Goal: Find contact information: Find contact information

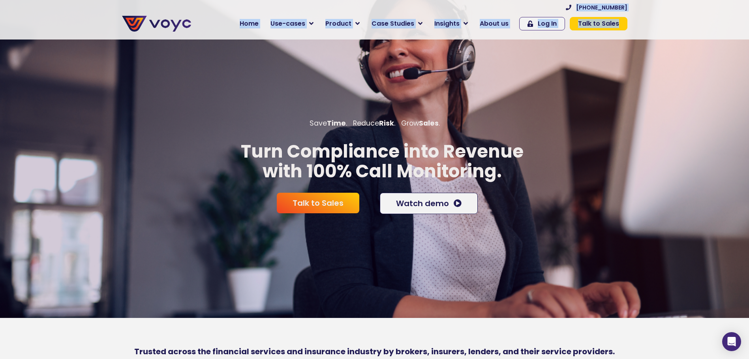
drag, startPoint x: 637, startPoint y: 7, endPoint x: 584, endPoint y: 9, distance: 52.6
click at [584, 9] on section "[PHONE_NUMBER] Home Use-cases Protect Save Grow Finance Mortgage Brokers Car Fi…" at bounding box center [374, 19] width 749 height 39
copy div "+51 978 724 6888 Lore Ips-dolor Sitamet Cons Adip Elitsed Doeiusmo Tempori Utl …"
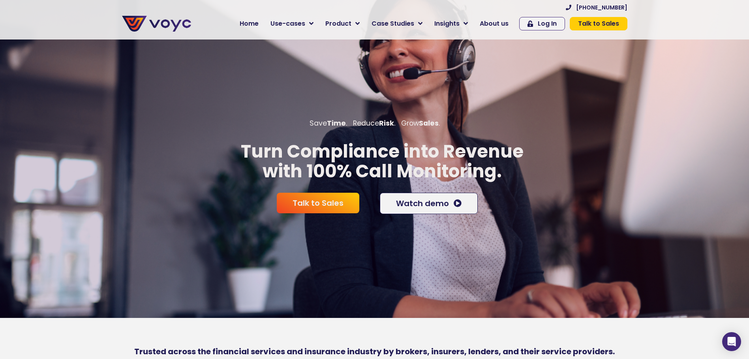
click at [641, 10] on section "[PHONE_NUMBER] Home Use-cases Protect Save Grow Finance Mortgage Brokers Car Fi…" at bounding box center [374, 19] width 749 height 39
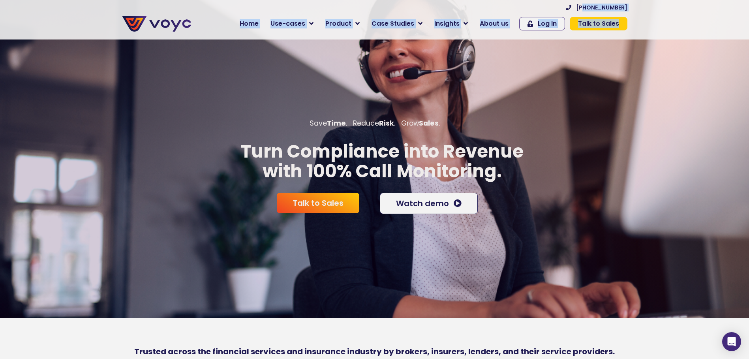
drag, startPoint x: 631, startPoint y: 6, endPoint x: 591, endPoint y: 9, distance: 40.7
click at [591, 9] on div "[PHONE_NUMBER] Home Use-cases Protect Save Grow Finance Mortgage Brokers Car Fi…" at bounding box center [413, 20] width 436 height 32
drag, startPoint x: 591, startPoint y: 9, endPoint x: 578, endPoint y: 14, distance: 13.5
click at [577, 14] on div "[PHONE_NUMBER] Home Use-cases Protect Save Grow Finance Mortgage Brokers Car Fi…" at bounding box center [413, 20] width 436 height 32
drag, startPoint x: 631, startPoint y: 7, endPoint x: 586, endPoint y: 6, distance: 44.6
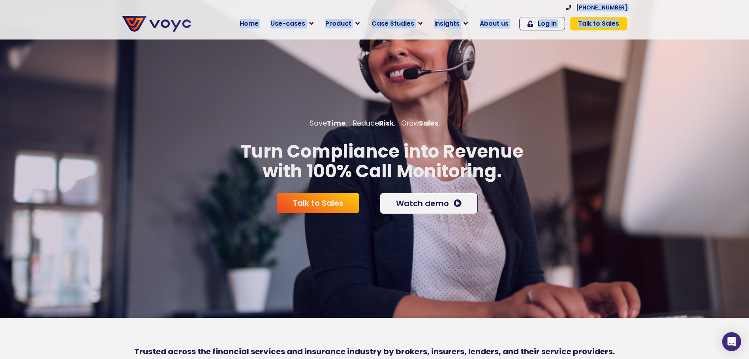
click at [586, 6] on div "[PHONE_NUMBER] Home Use-cases Protect Save Grow Finance Mortgage Brokers Car Fi…" at bounding box center [413, 20] width 436 height 32
copy div "98 494 643 3302 Lore Ips-dolor Sitamet Cons Adip Elitsed Doeiusmo Tempori Utl E…"
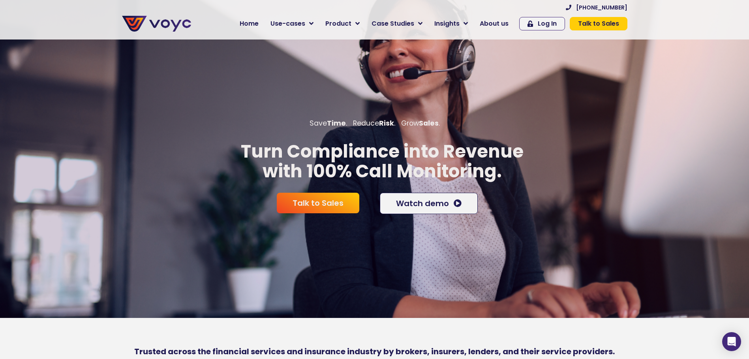
drag, startPoint x: 604, startPoint y: 6, endPoint x: 503, endPoint y: 9, distance: 101.1
click at [503, 9] on div "[PHONE_NUMBER]" at bounding box center [413, 7] width 428 height 10
